Goal: Task Accomplishment & Management: Complete application form

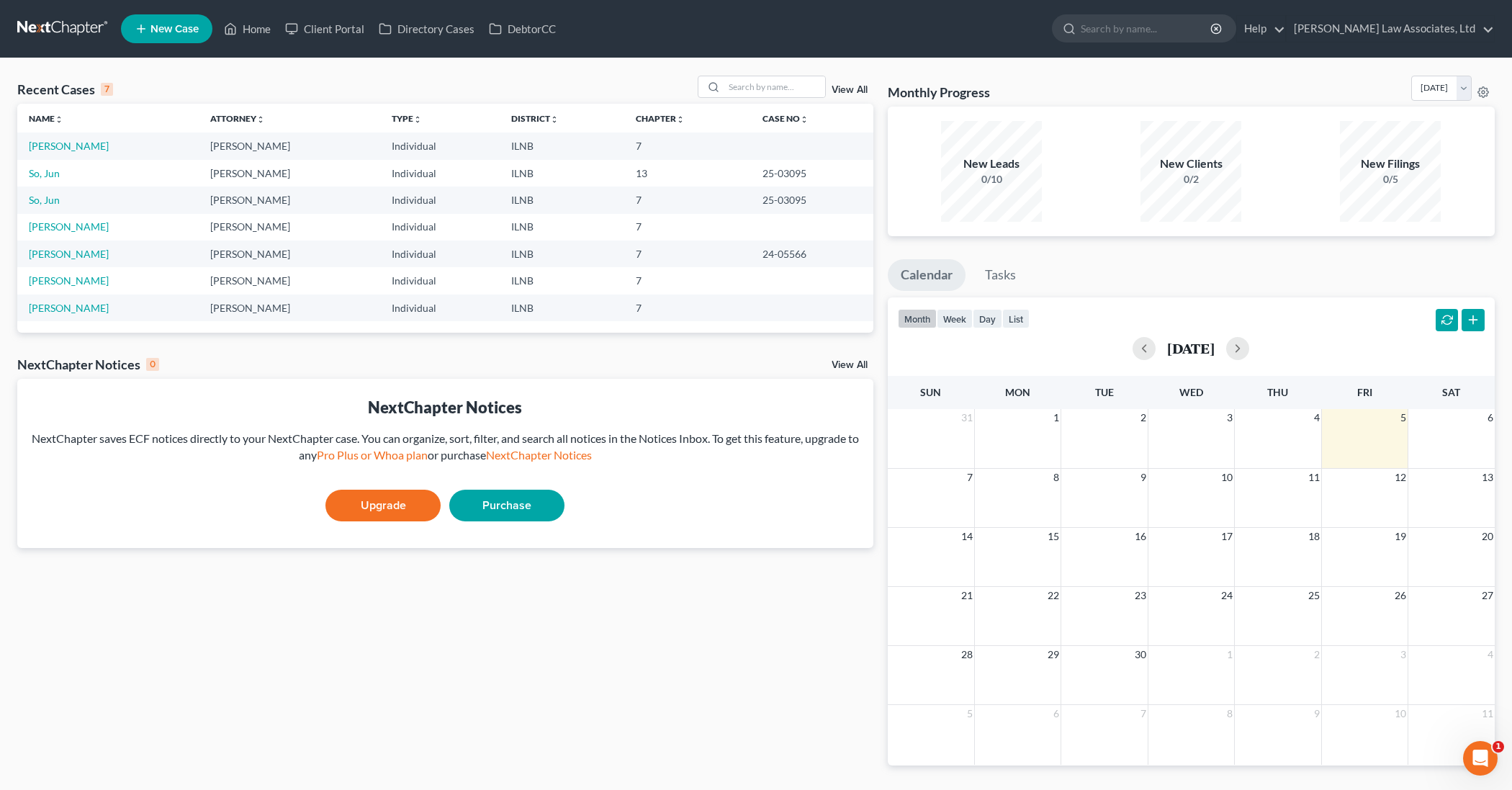
click at [259, 177] on td "[PERSON_NAME]" at bounding box center [289, 173] width 182 height 27
click at [47, 173] on link "So, Jun" at bounding box center [44, 173] width 31 height 12
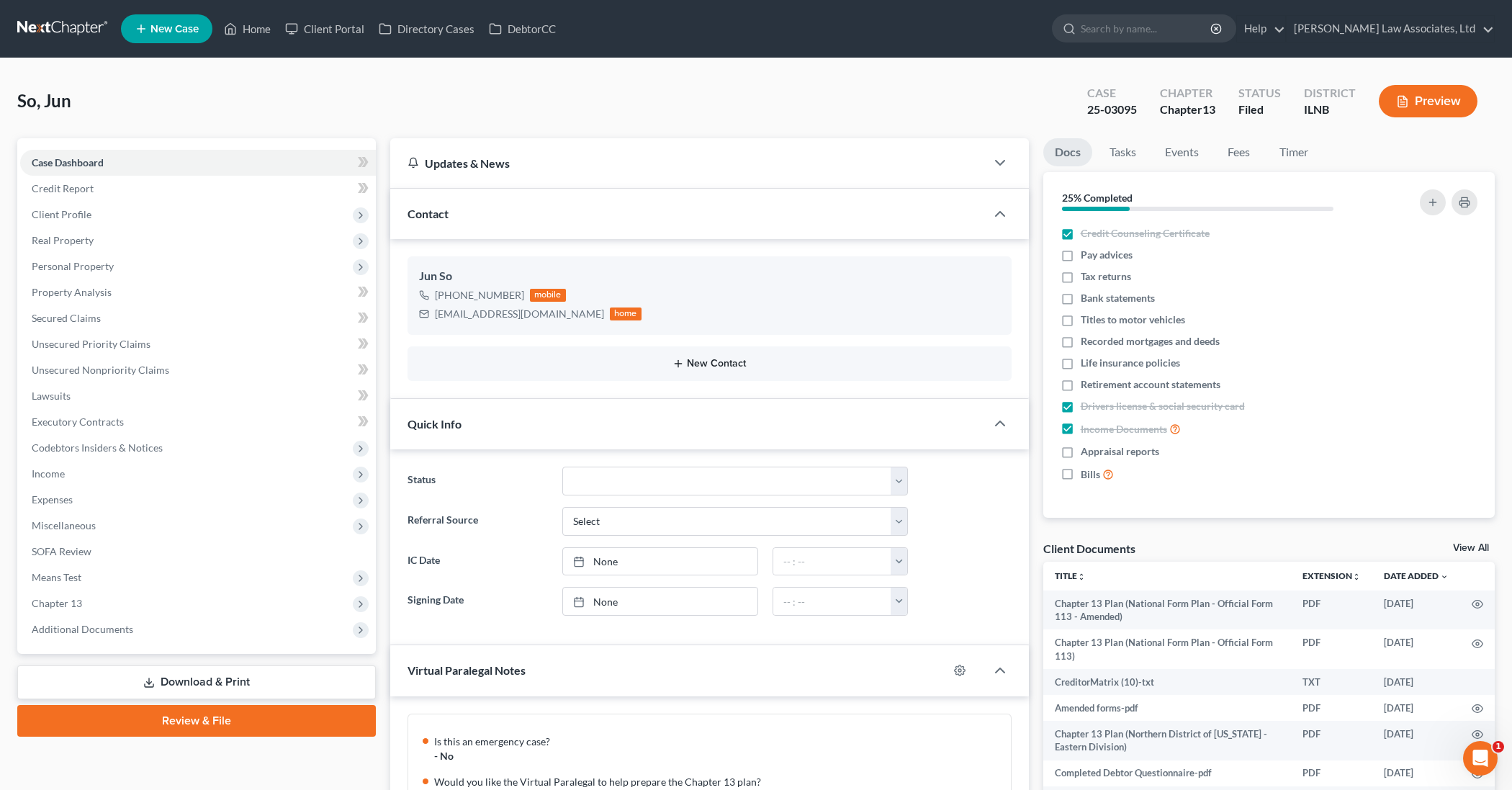
scroll to position [248, 0]
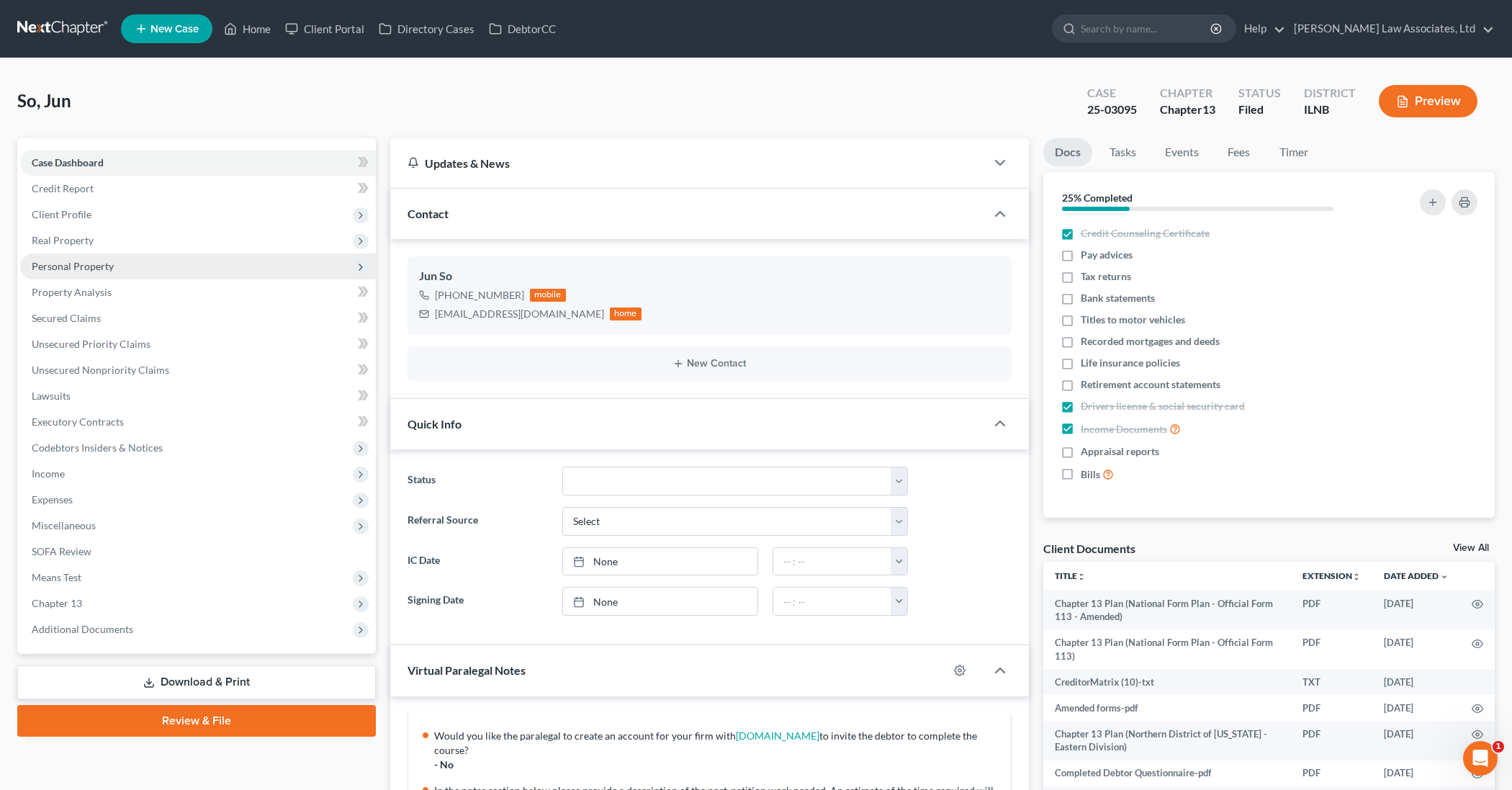
click at [131, 268] on span "Personal Property" at bounding box center [198, 266] width 356 height 26
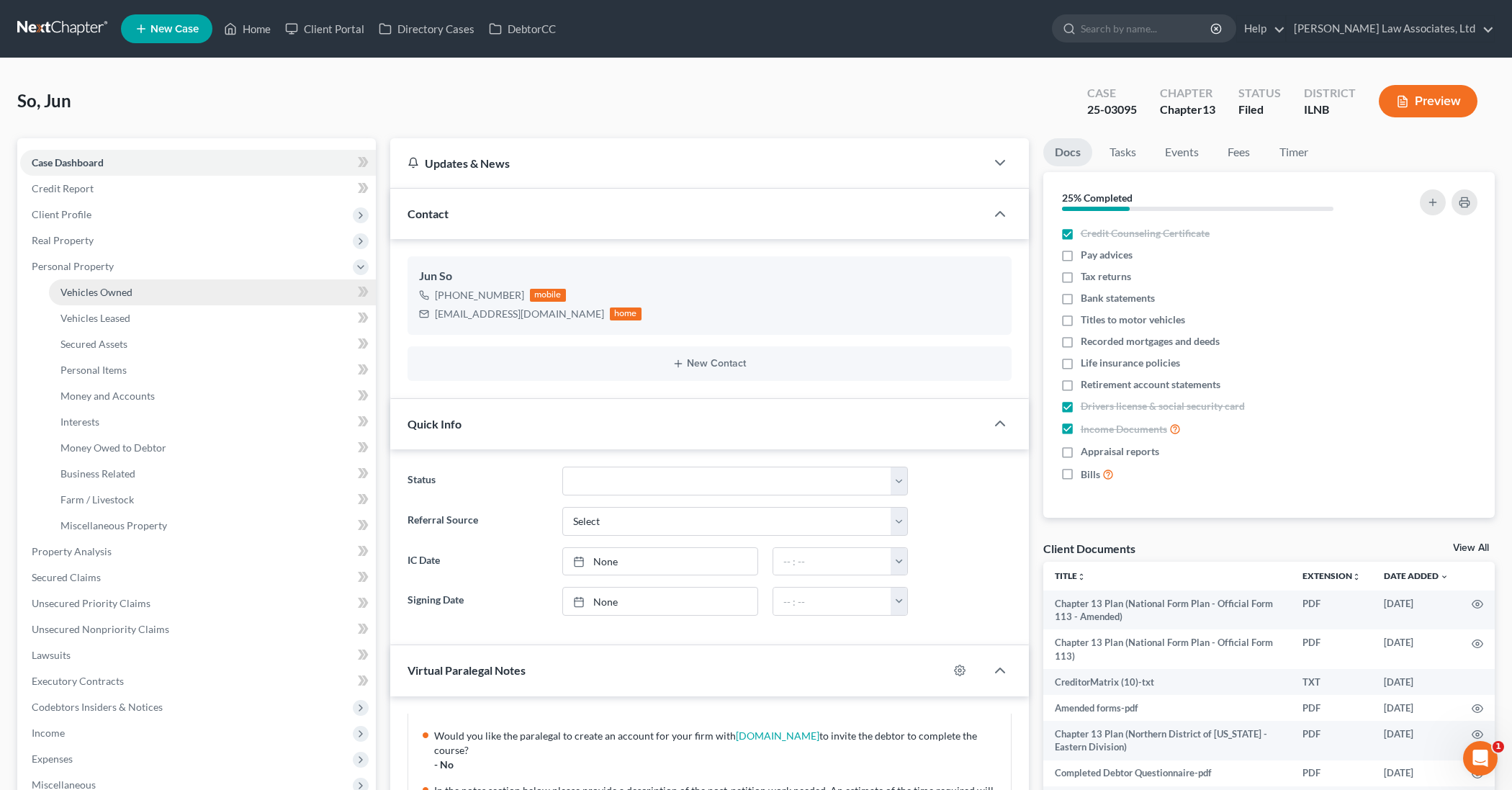
click at [132, 289] on link "Vehicles Owned" at bounding box center [212, 293] width 327 height 26
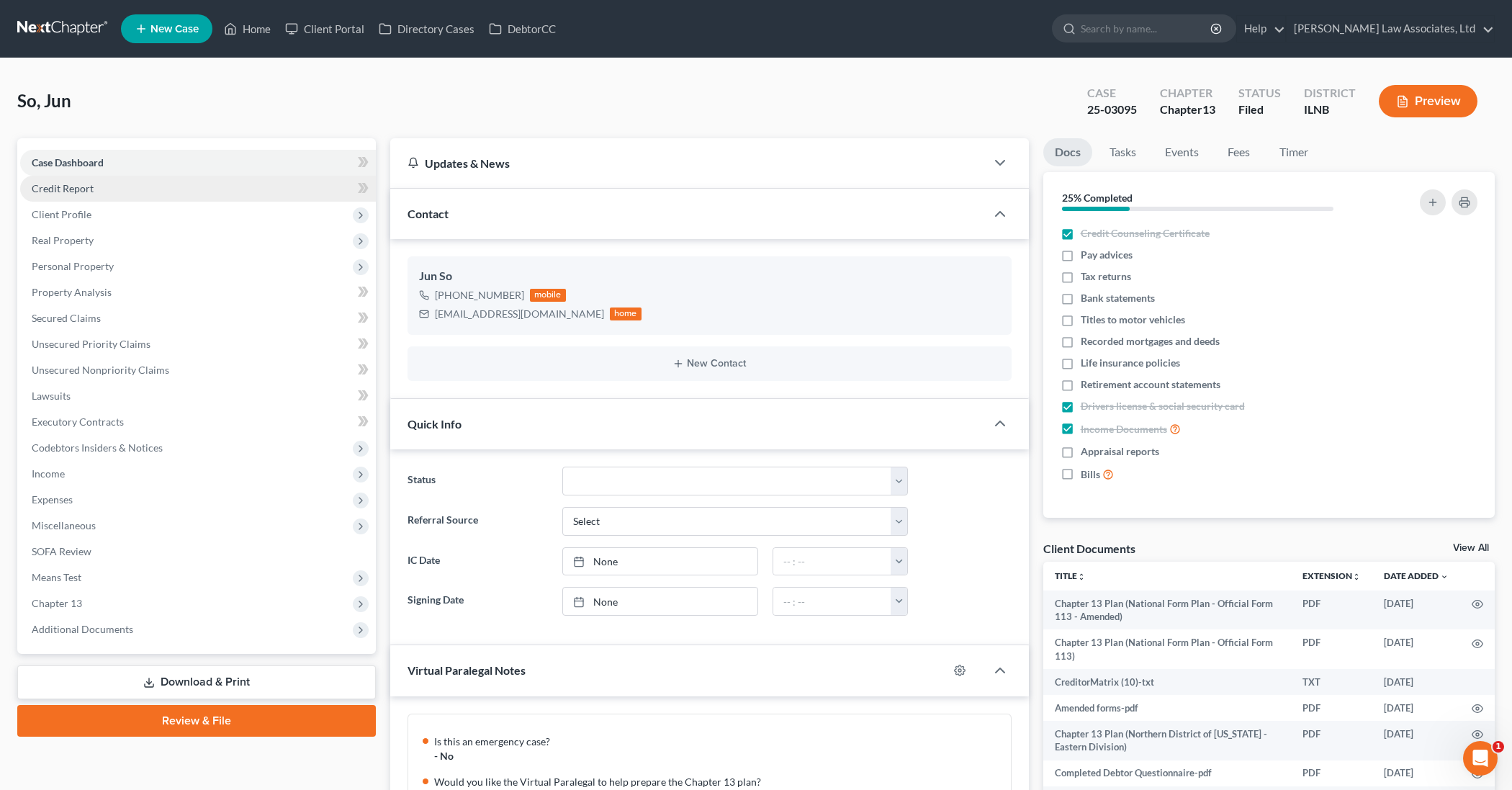
scroll to position [248, 0]
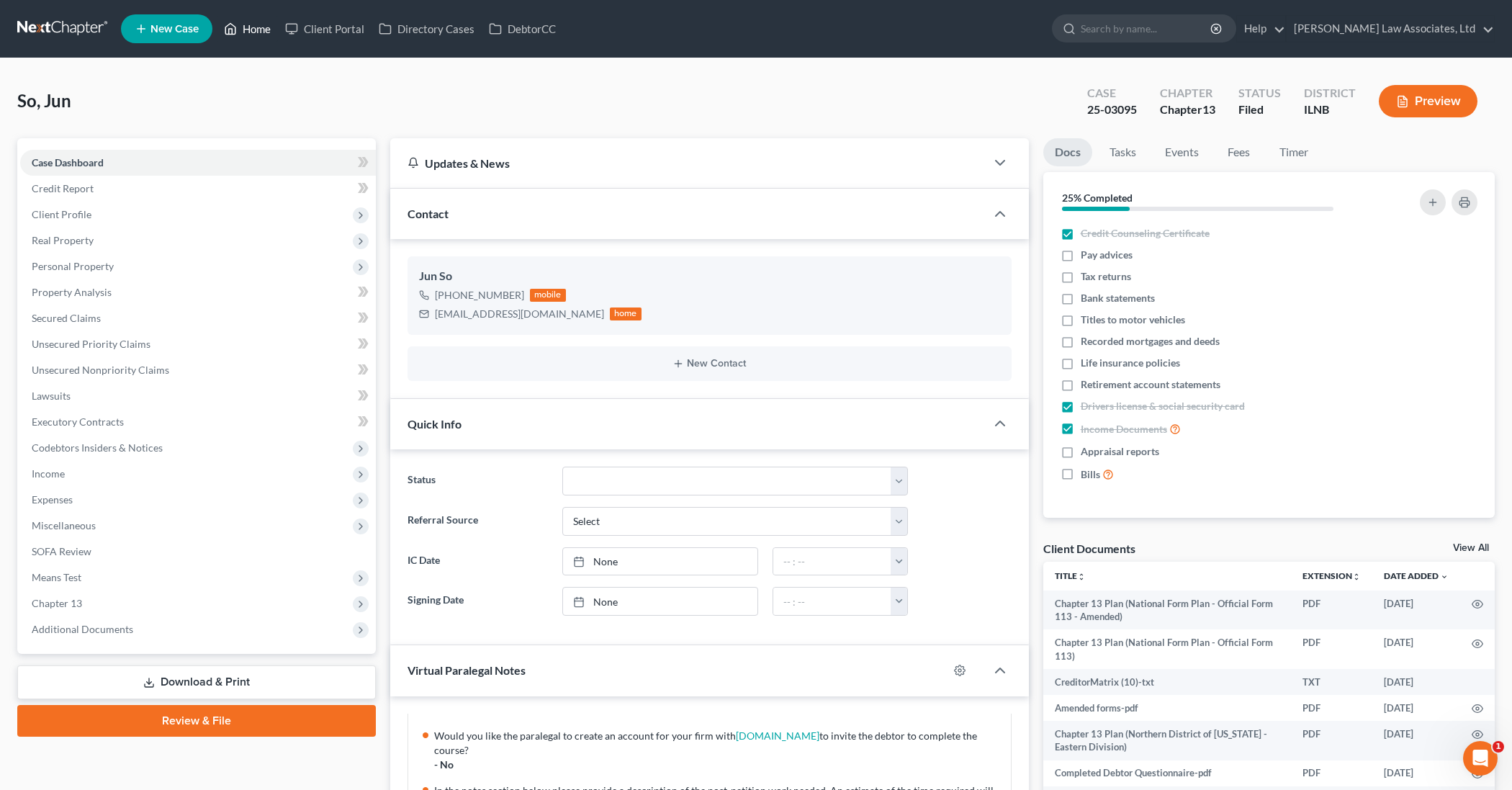
click at [252, 27] on link "Home" at bounding box center [247, 29] width 61 height 26
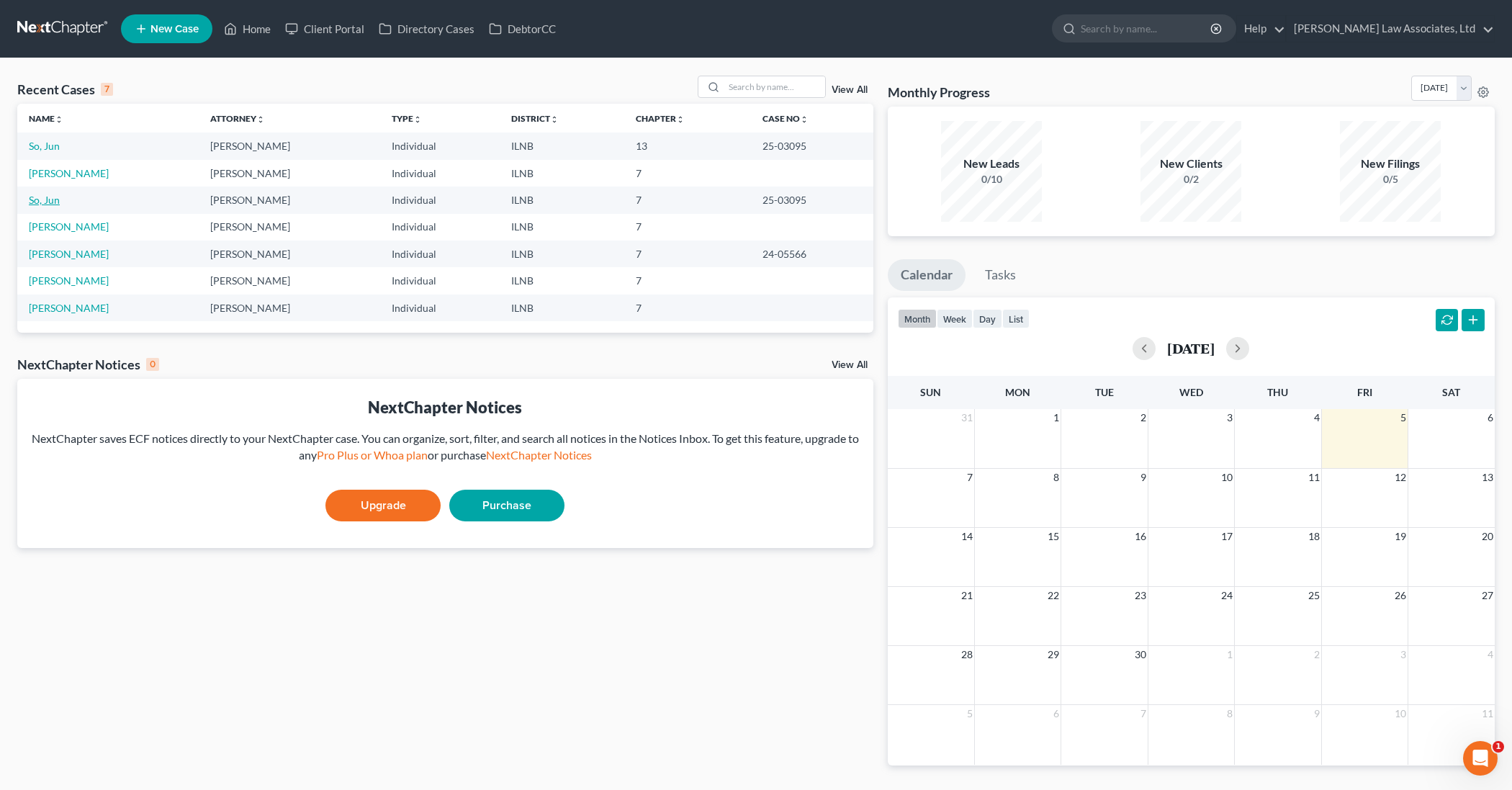
click at [51, 202] on link "So, Jun" at bounding box center [44, 199] width 31 height 12
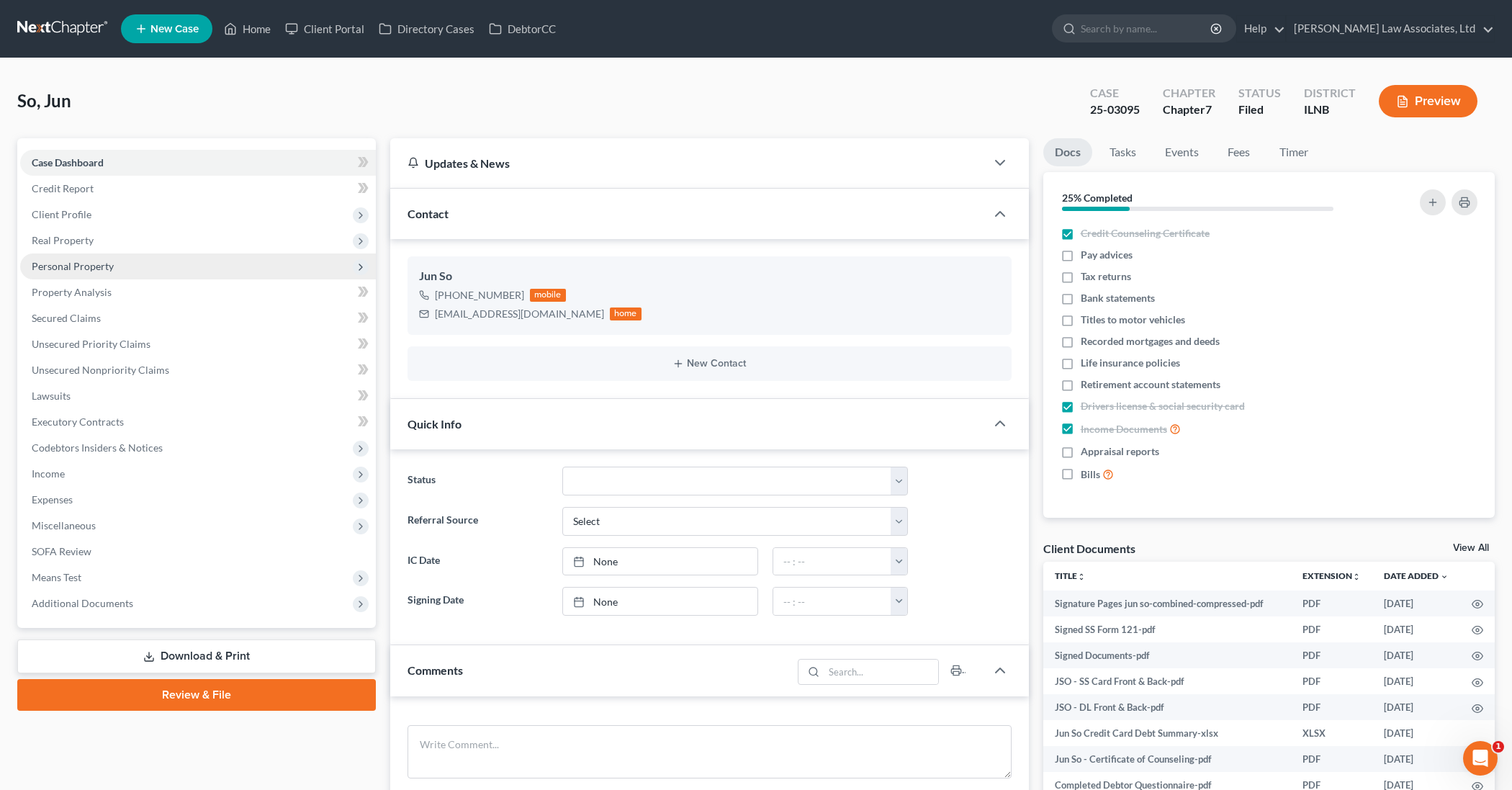
click at [118, 261] on span "Personal Property" at bounding box center [198, 266] width 356 height 26
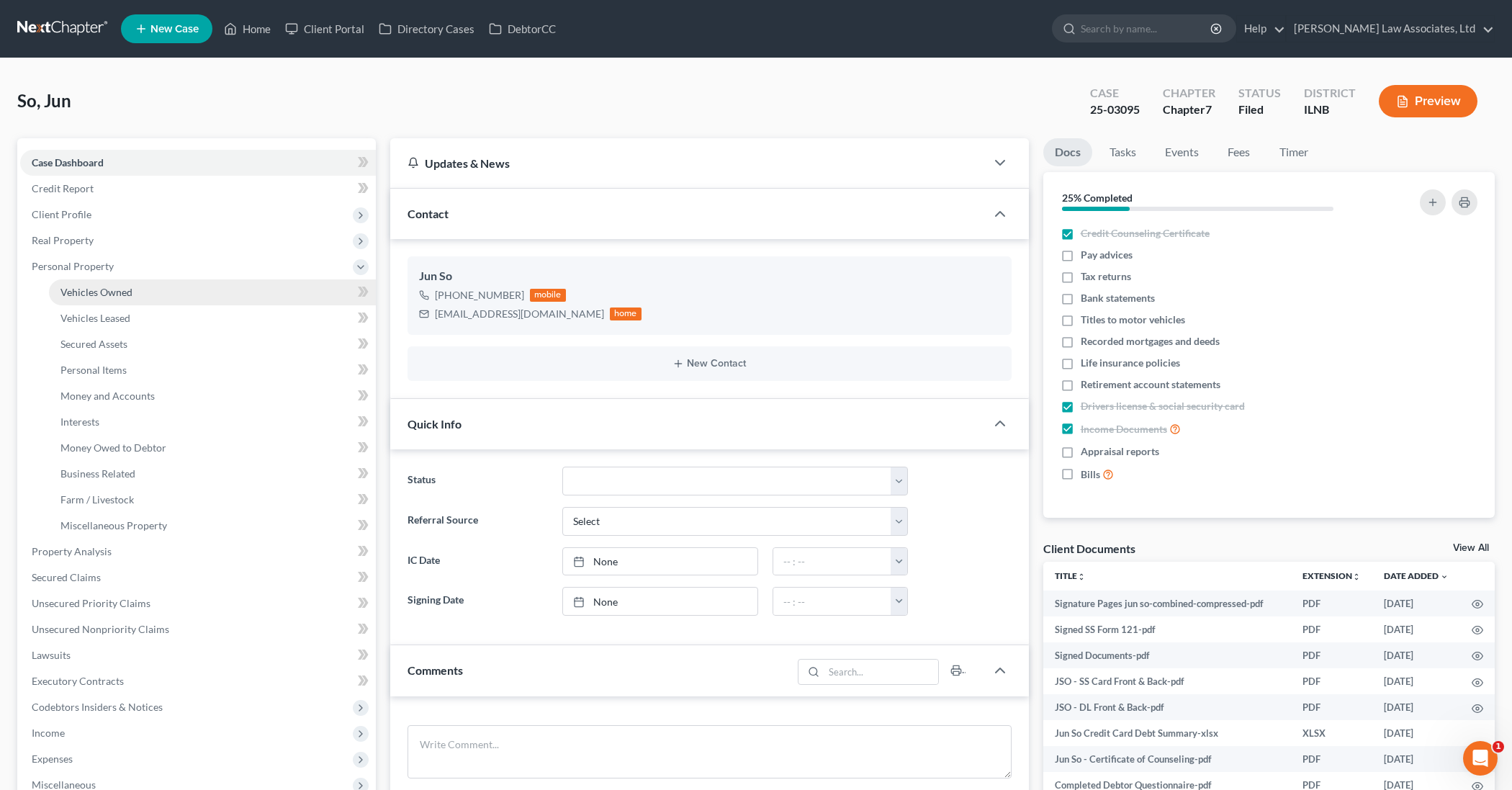
click at [249, 294] on link "Vehicles Owned" at bounding box center [212, 293] width 327 height 26
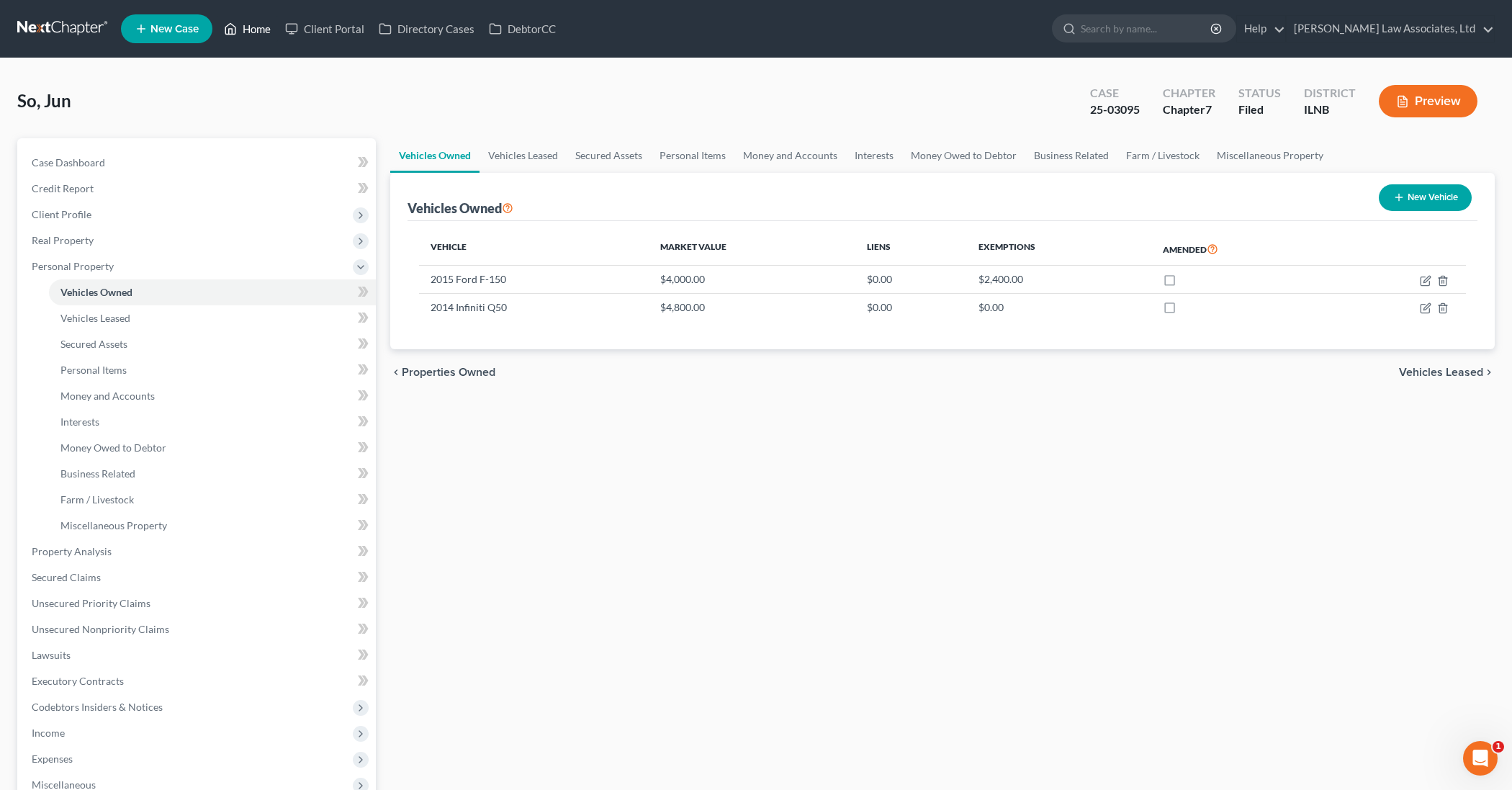
click at [250, 28] on link "Home" at bounding box center [247, 29] width 61 height 26
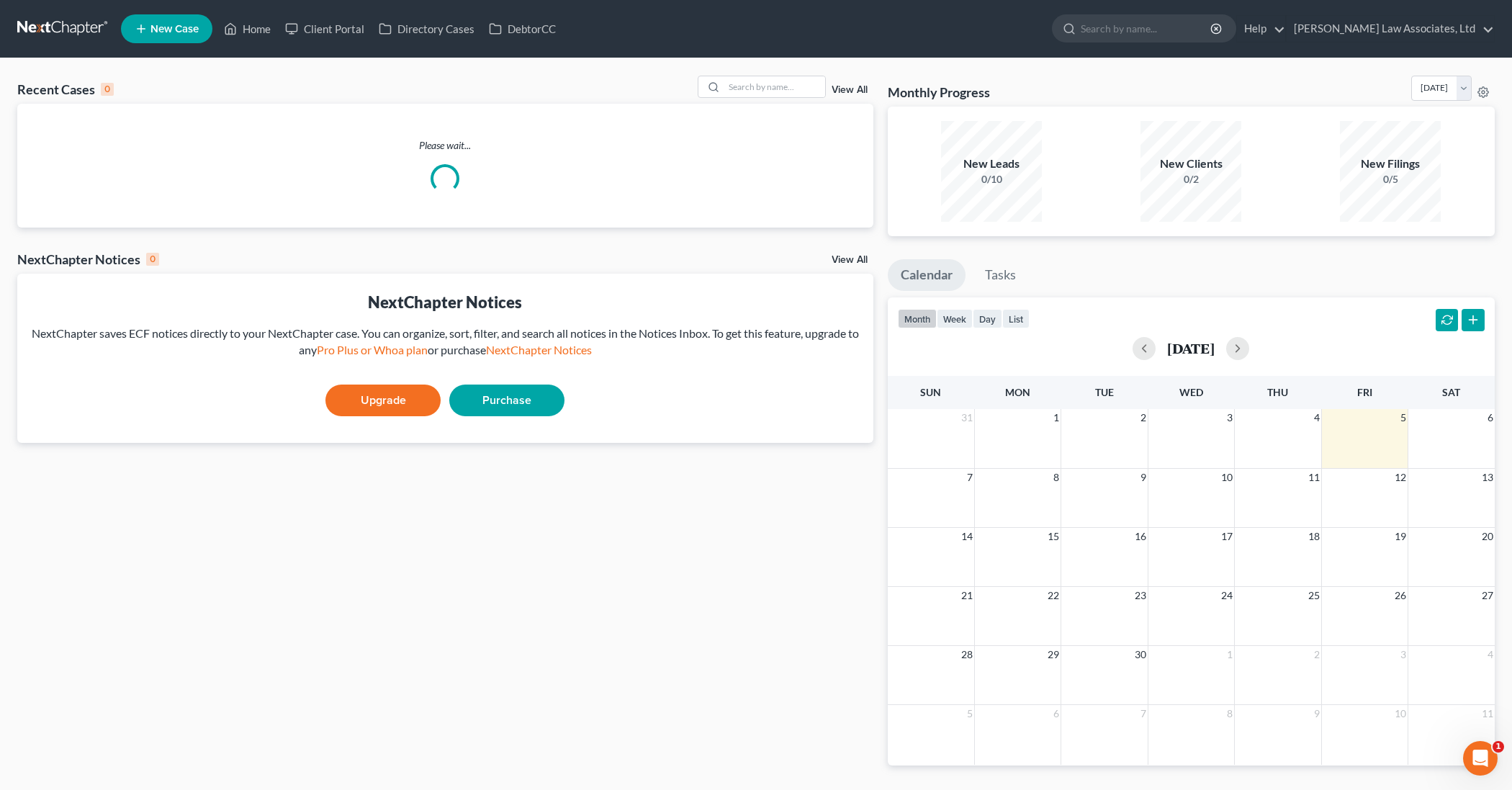
scroll to position [1, 0]
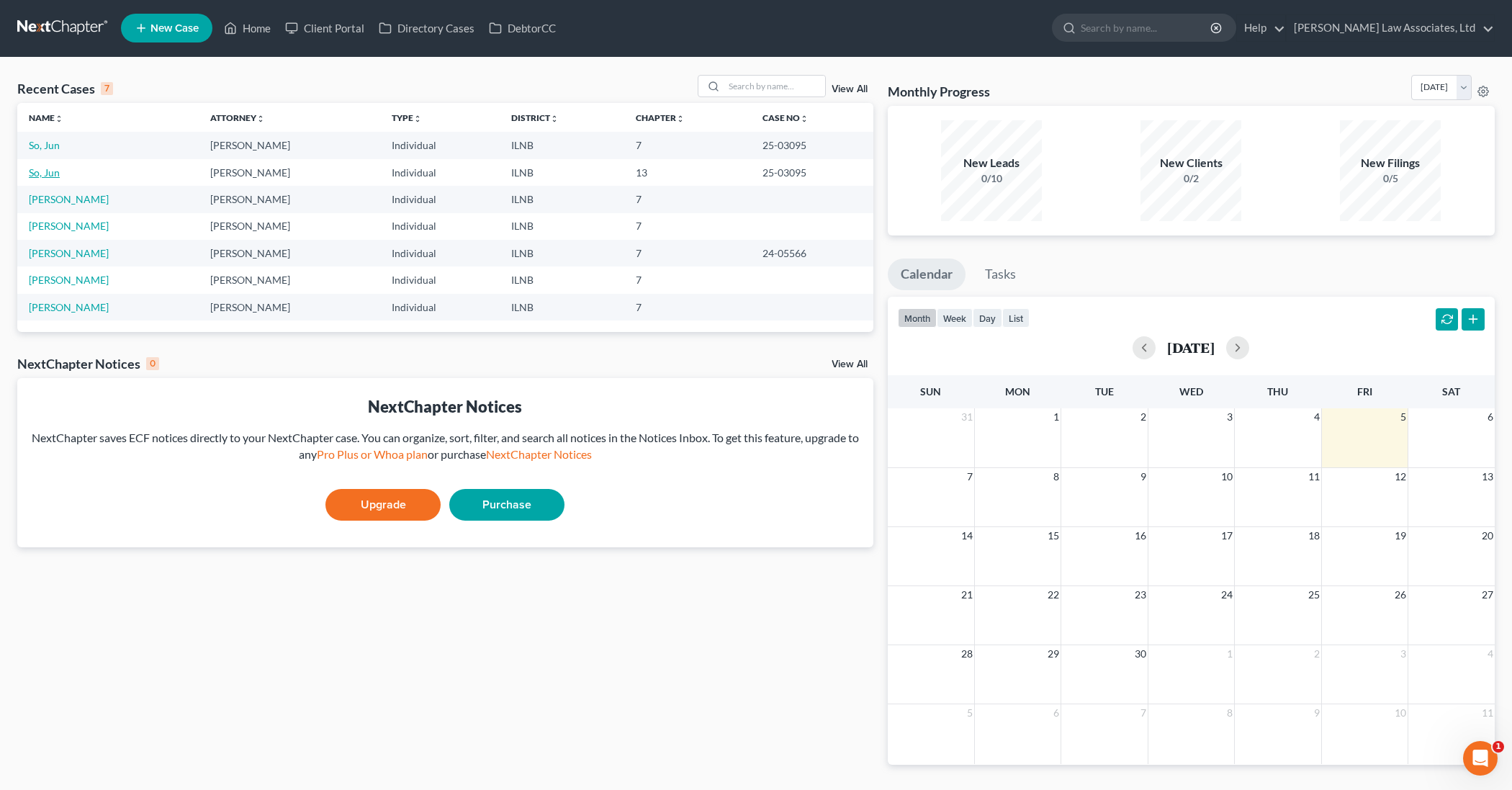
click at [52, 174] on link "So, Jun" at bounding box center [44, 172] width 31 height 12
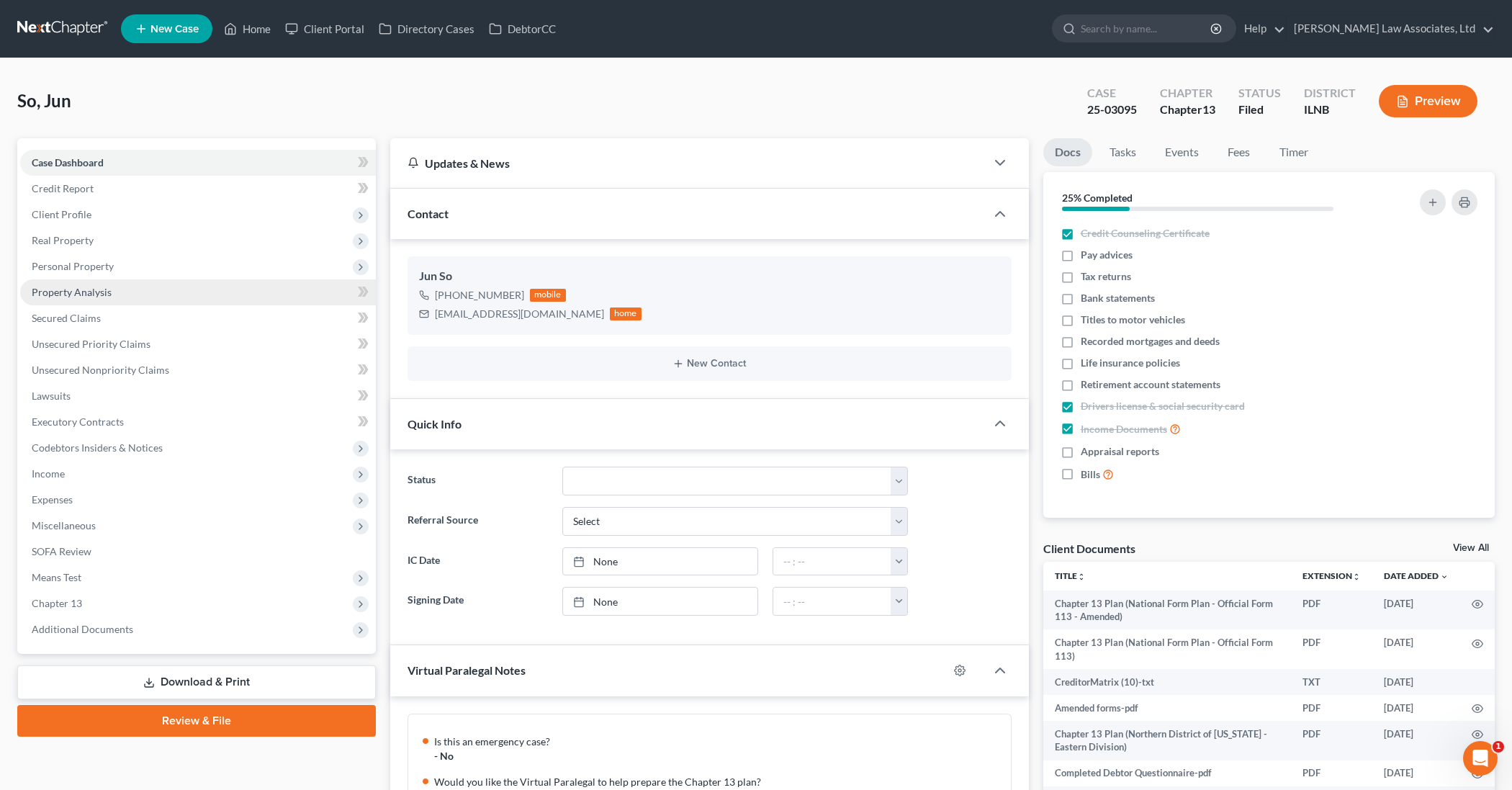
scroll to position [248, 0]
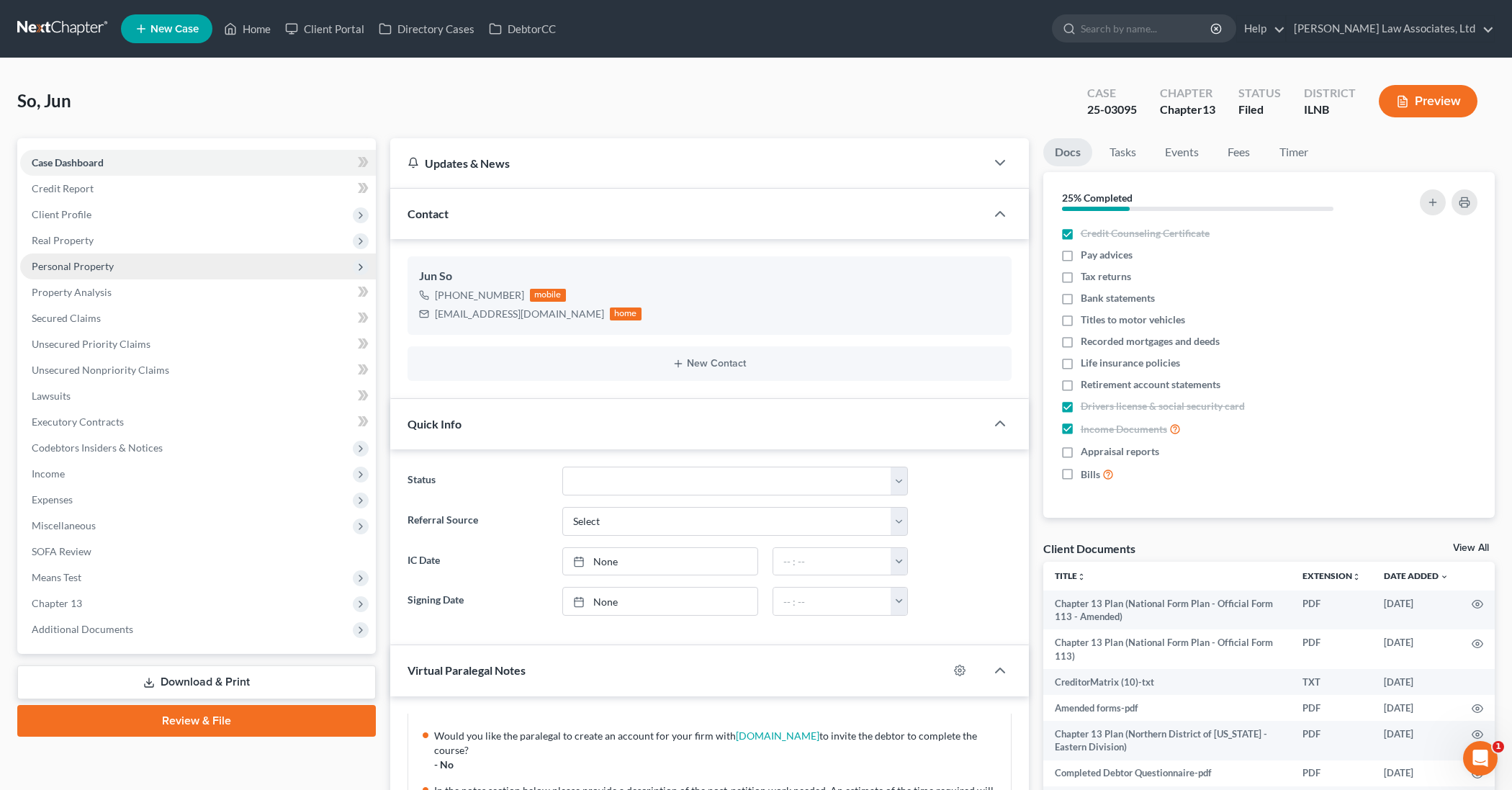
click at [194, 263] on span "Personal Property" at bounding box center [198, 266] width 356 height 26
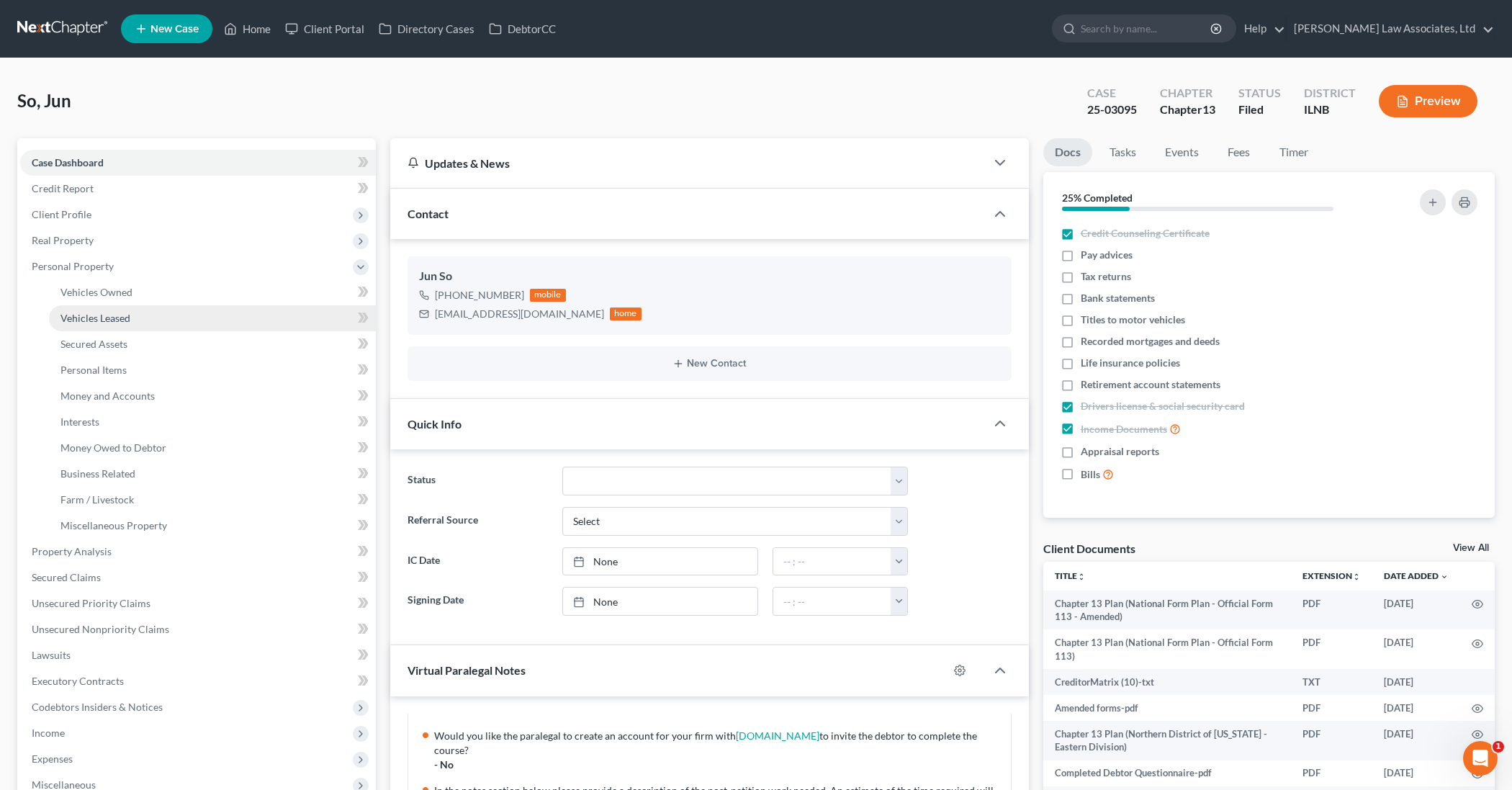
scroll to position [1, 0]
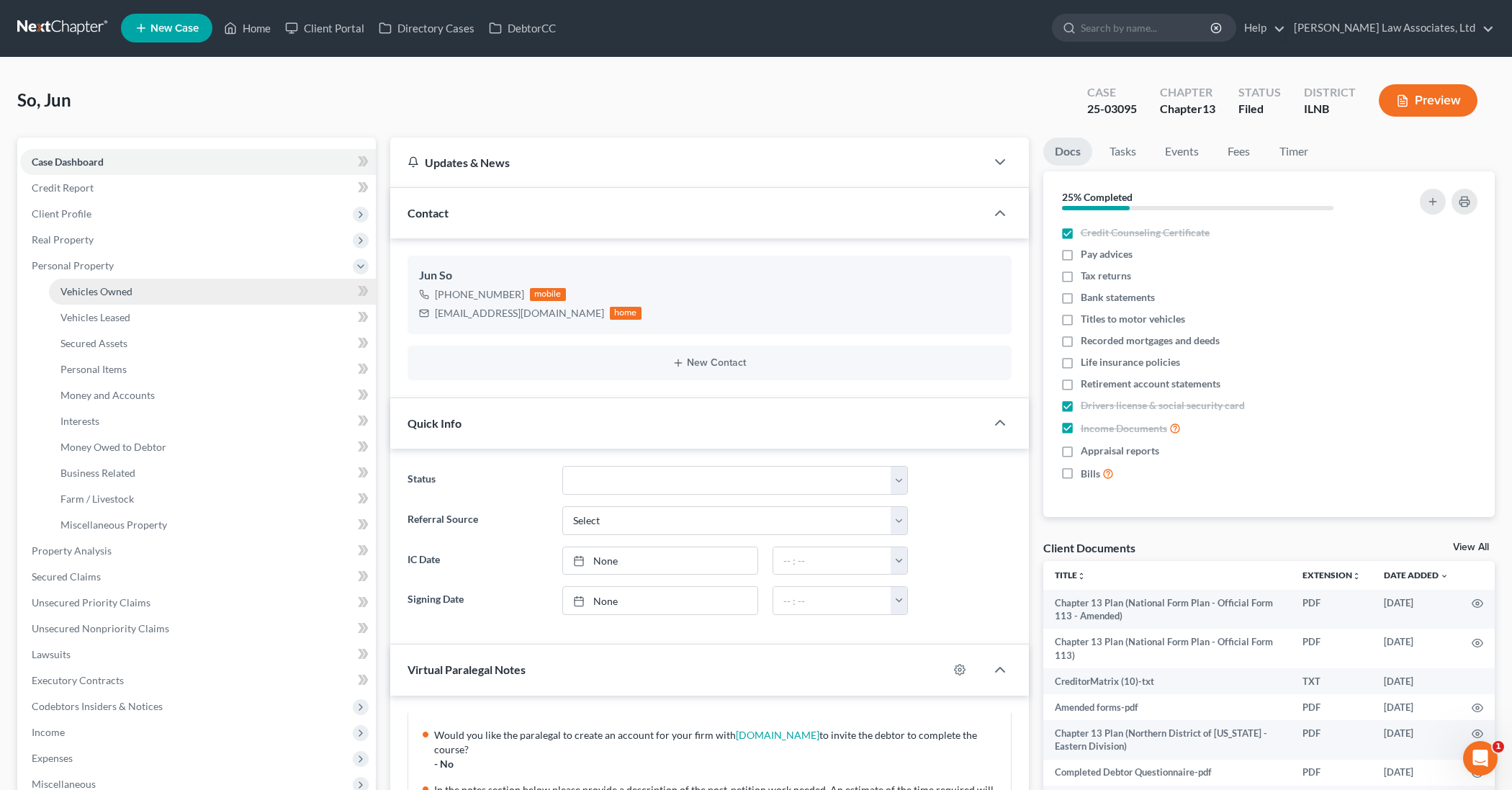
click at [183, 294] on link "Vehicles Owned" at bounding box center [212, 292] width 327 height 26
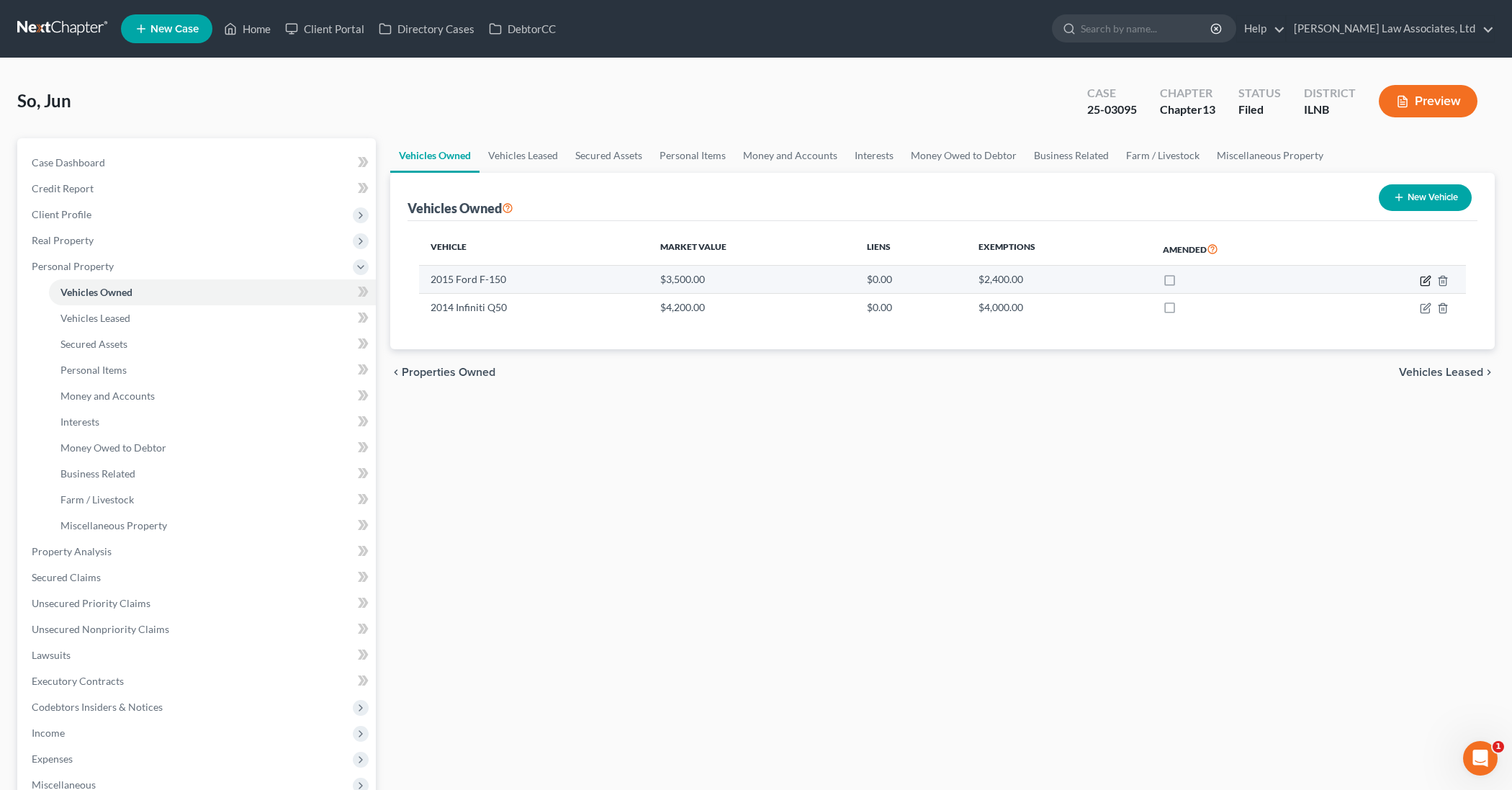
click at [1426, 280] on icon "button" at bounding box center [1425, 280] width 11 height 11
select select "0"
select select "11"
select select "4"
select select "0"
